Goal: Browse casually: Explore the website without a specific task or goal

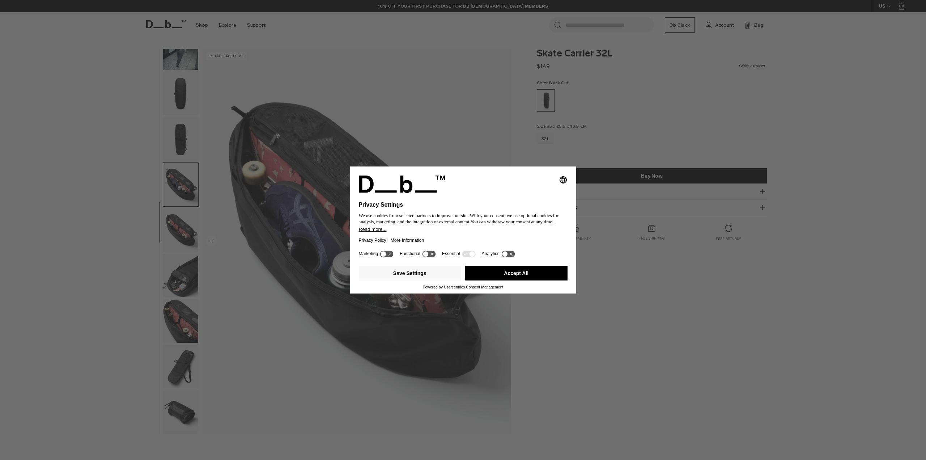
click at [178, 102] on div "Selecting an option will immediately change the language Privacy Settings We us…" at bounding box center [463, 230] width 926 height 460
click at [499, 274] on button "Accept All" at bounding box center [516, 273] width 102 height 14
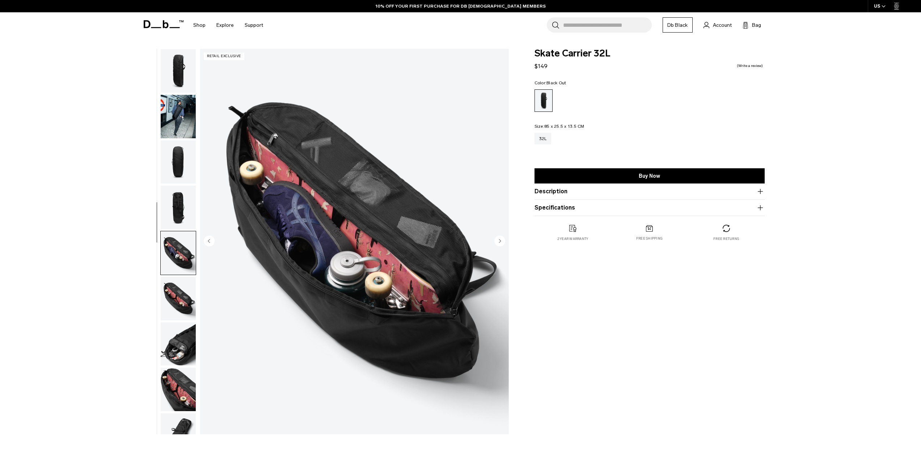
click at [172, 117] on img "button" at bounding box center [178, 116] width 35 height 43
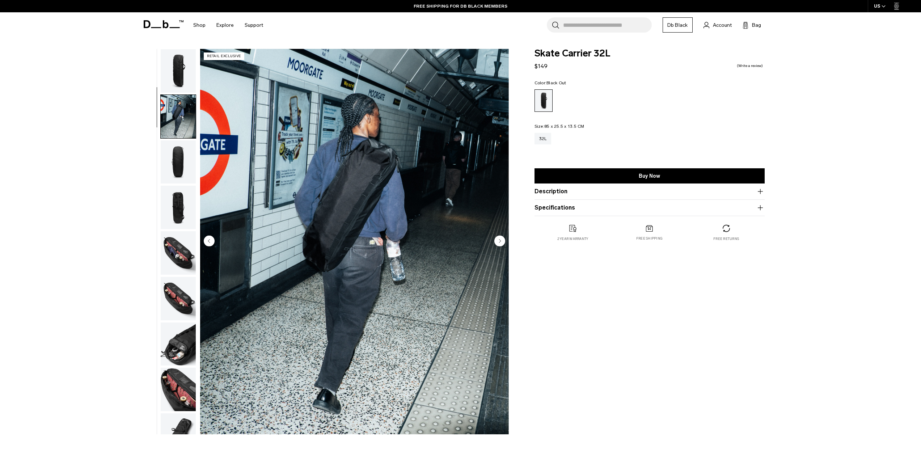
click at [177, 73] on img "button" at bounding box center [178, 70] width 35 height 43
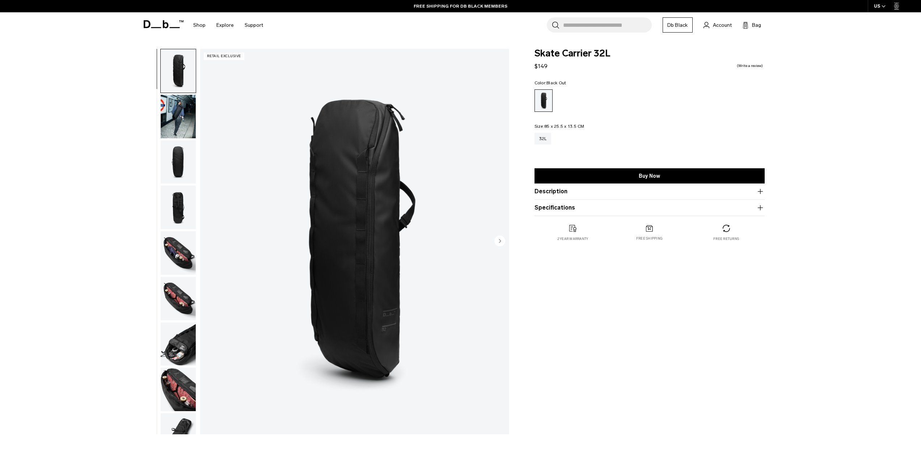
click at [187, 118] on img "button" at bounding box center [178, 116] width 35 height 43
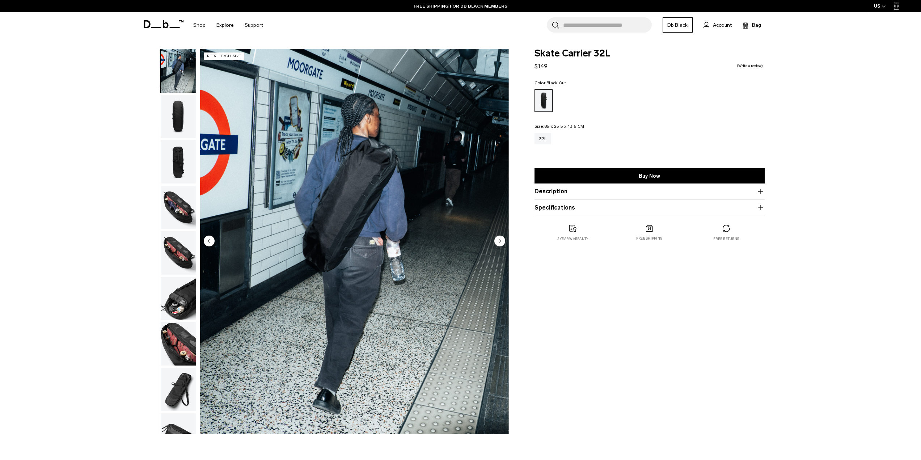
click at [176, 126] on img "button" at bounding box center [178, 116] width 35 height 43
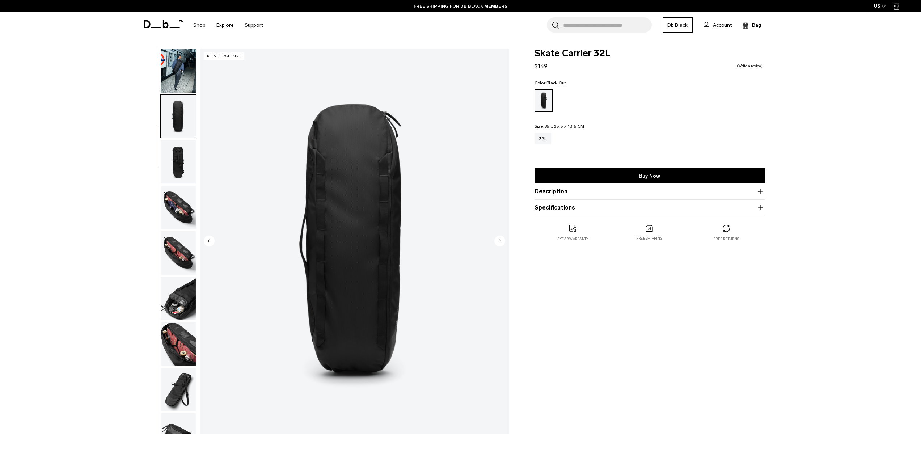
scroll to position [68, 0]
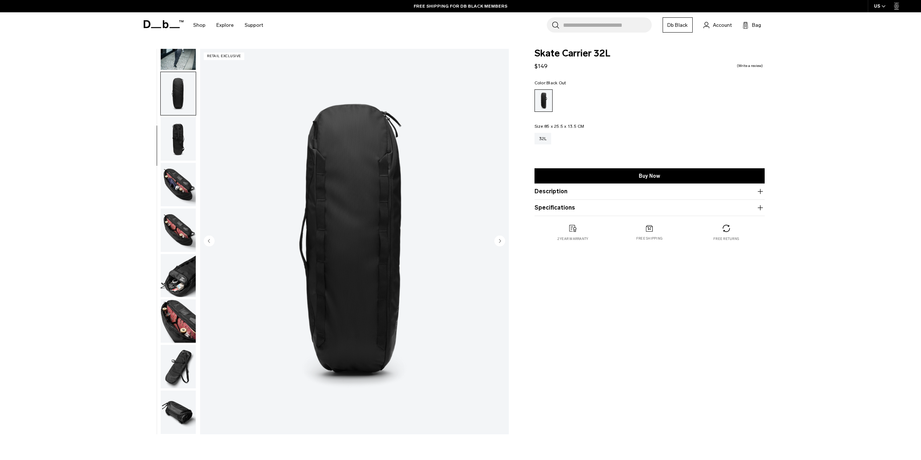
drag, startPoint x: 181, startPoint y: 132, endPoint x: 182, endPoint y: 141, distance: 8.4
click at [181, 133] on img "button" at bounding box center [178, 138] width 35 height 43
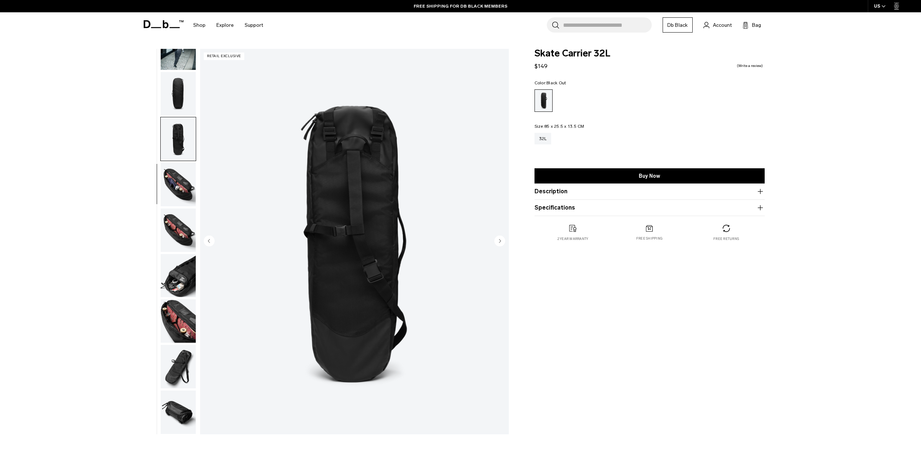
click at [179, 192] on img "button" at bounding box center [178, 184] width 35 height 43
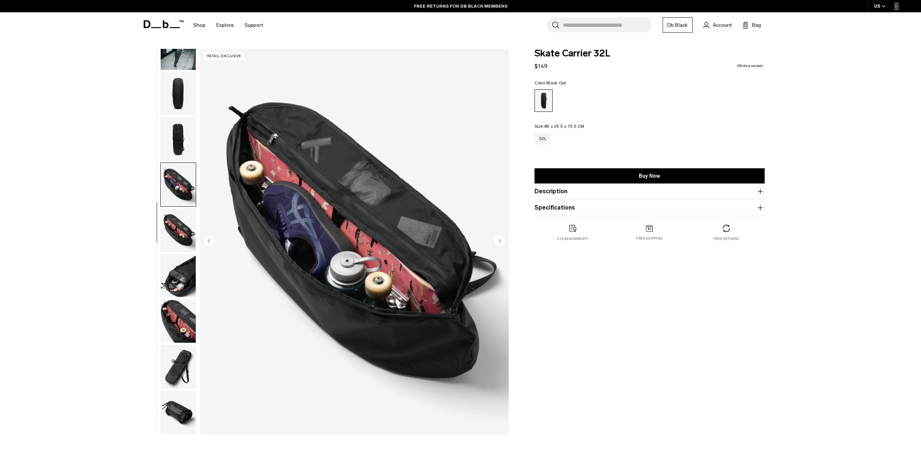
click at [178, 235] on img "button" at bounding box center [178, 229] width 35 height 43
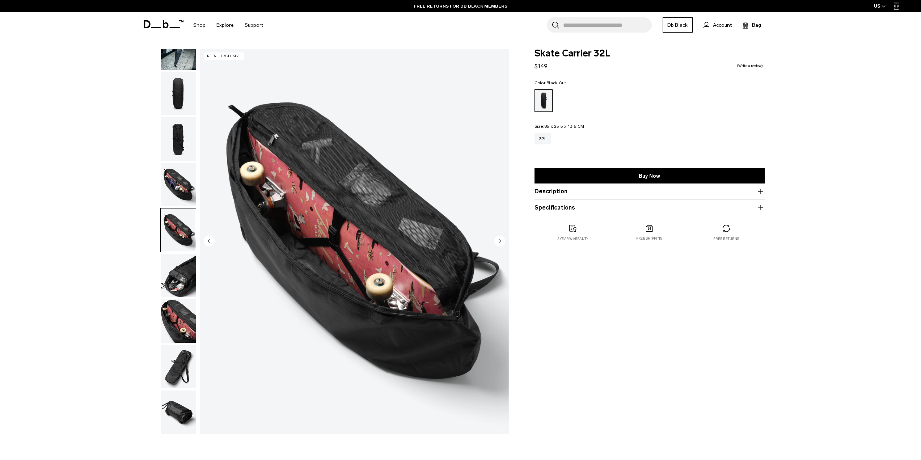
click at [185, 272] on img "button" at bounding box center [178, 275] width 35 height 43
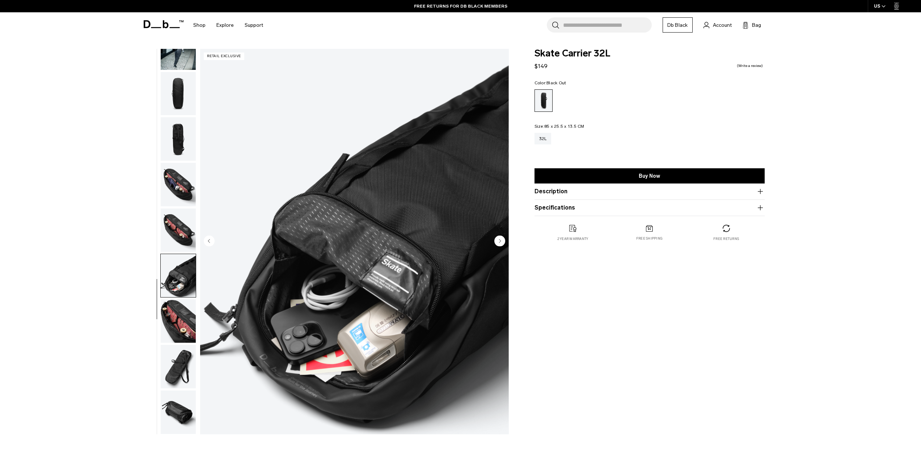
click at [190, 329] on img "button" at bounding box center [178, 320] width 35 height 43
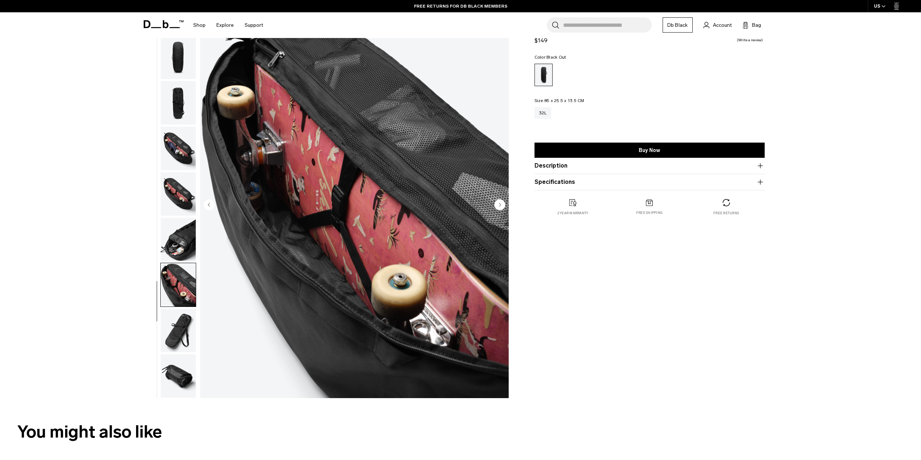
scroll to position [72, 0]
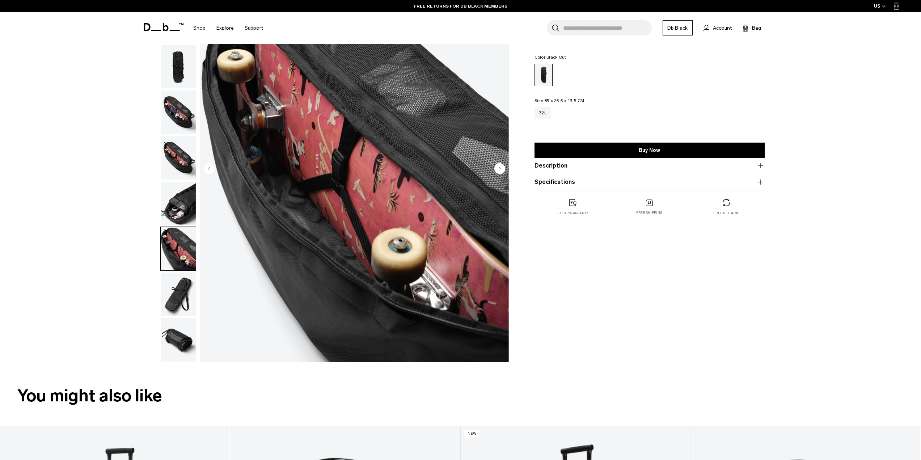
click at [176, 305] on img "button" at bounding box center [178, 293] width 35 height 43
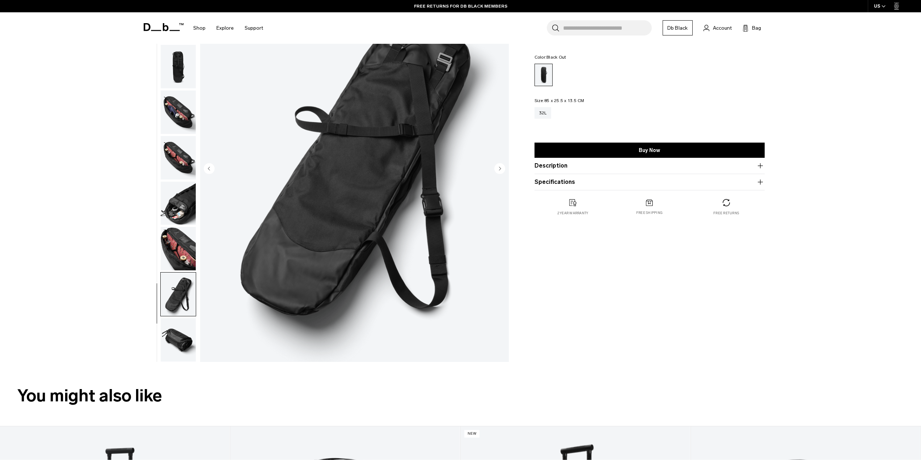
click at [182, 337] on img "button" at bounding box center [178, 339] width 35 height 43
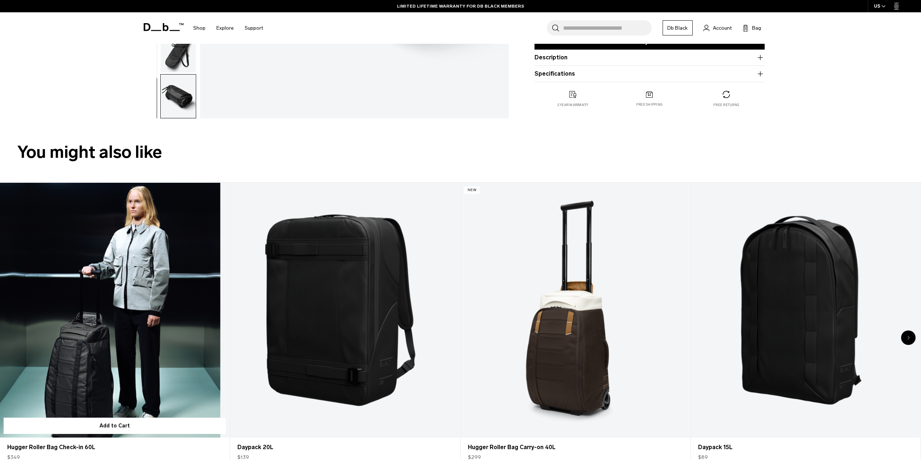
scroll to position [326, 0]
